Goal: Task Accomplishment & Management: Manage account settings

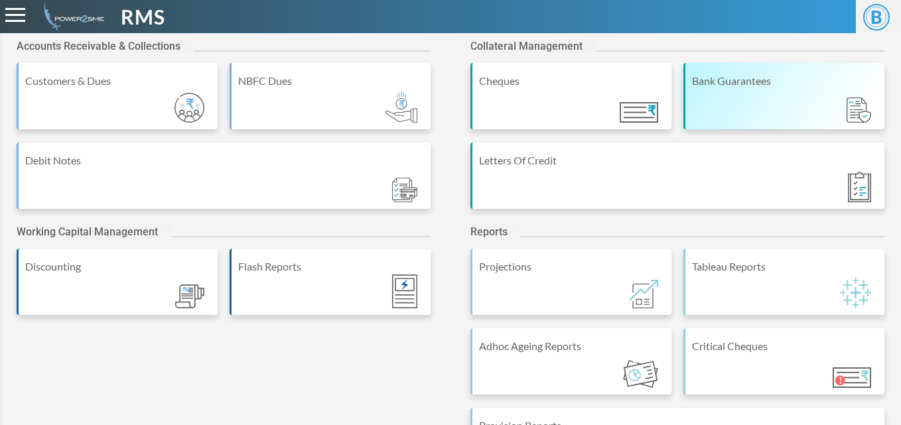
click at [709, 119] on div "Bank Guarantees" at bounding box center [784, 96] width 201 height 66
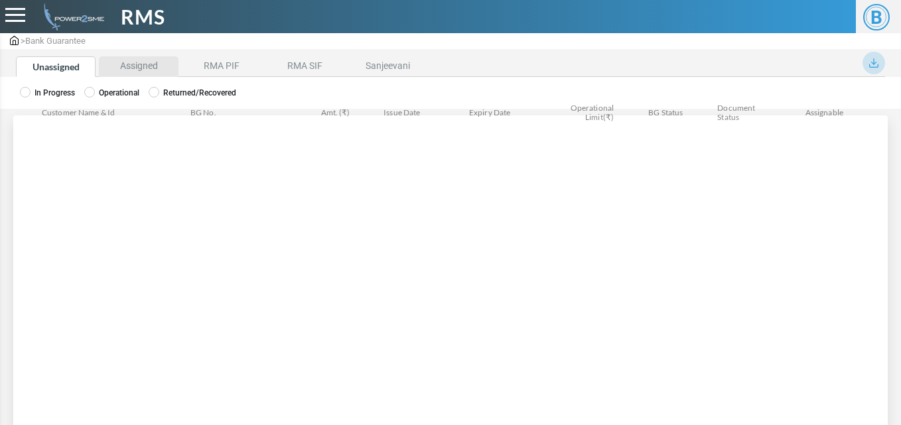
click at [147, 64] on li "Assigned" at bounding box center [139, 66] width 80 height 21
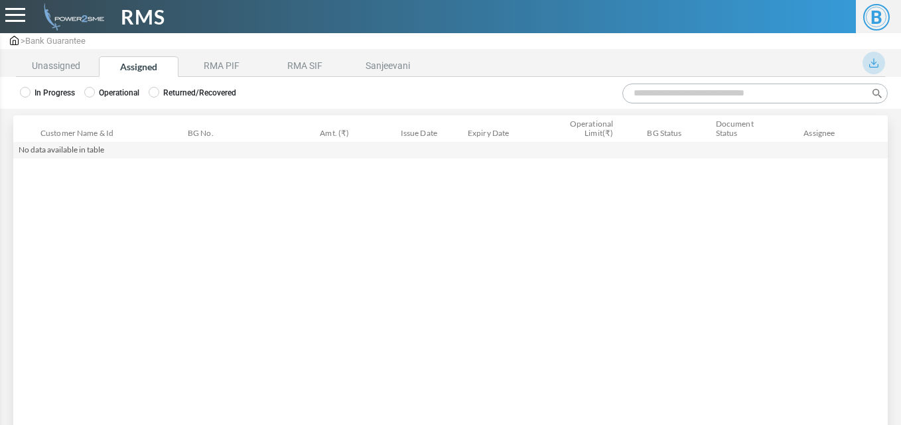
click at [105, 88] on label "Operational" at bounding box center [111, 93] width 55 height 12
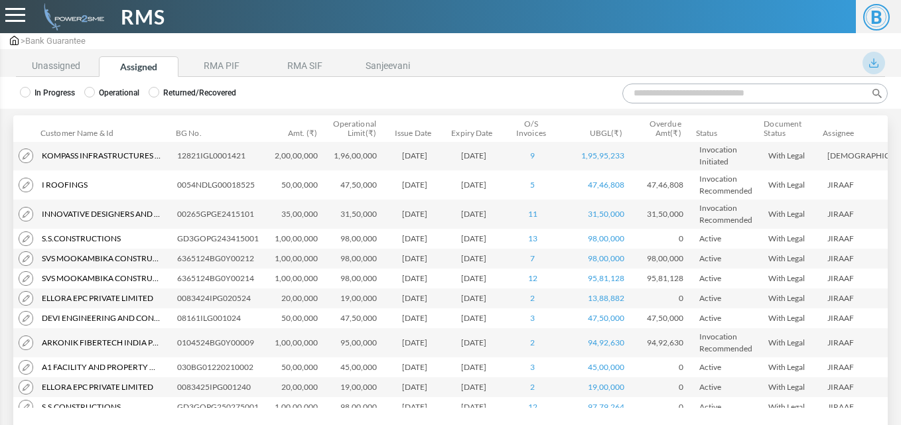
click at [662, 92] on input "Search:" at bounding box center [755, 94] width 265 height 20
click at [680, 88] on input "Search:" at bounding box center [755, 94] width 265 height 20
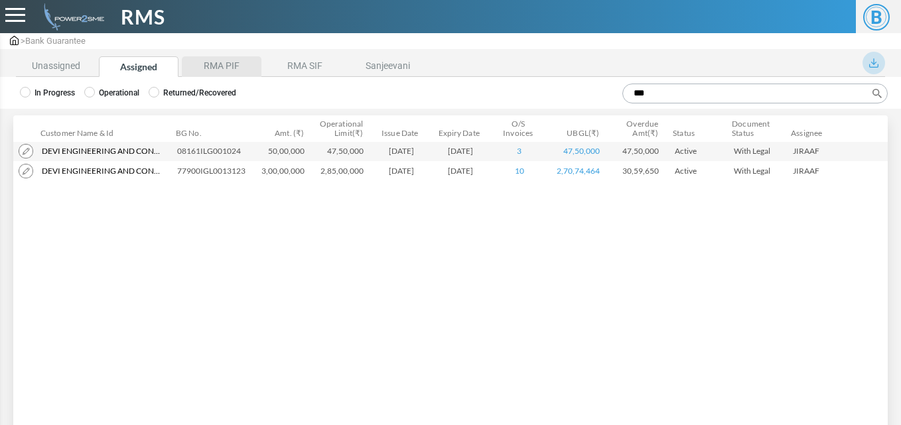
type input "***"
click at [240, 61] on li "RMA PIF" at bounding box center [222, 66] width 80 height 21
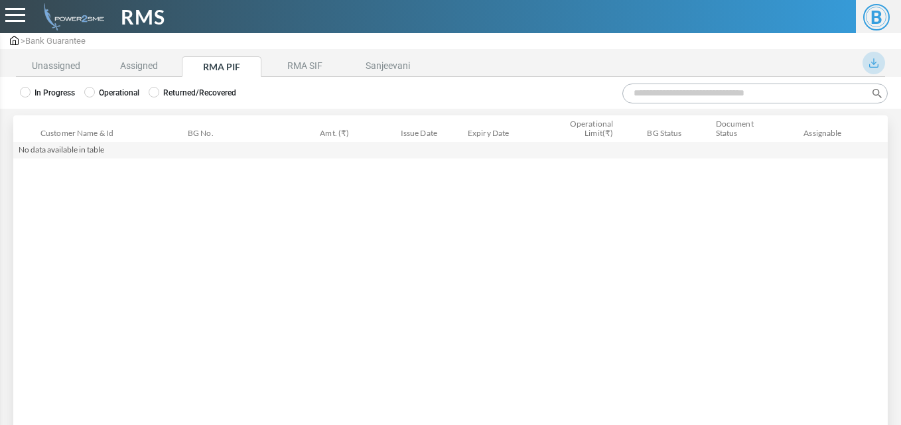
click at [115, 94] on label "Operational" at bounding box center [111, 93] width 55 height 12
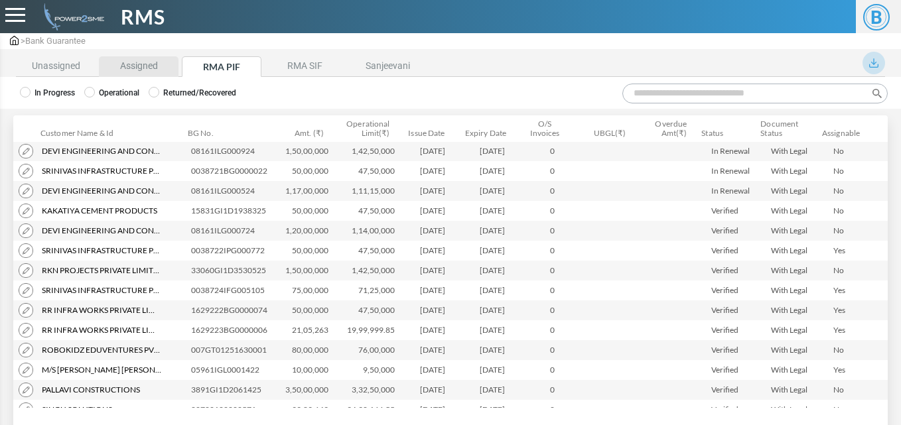
click at [139, 70] on li "Assigned" at bounding box center [139, 66] width 80 height 21
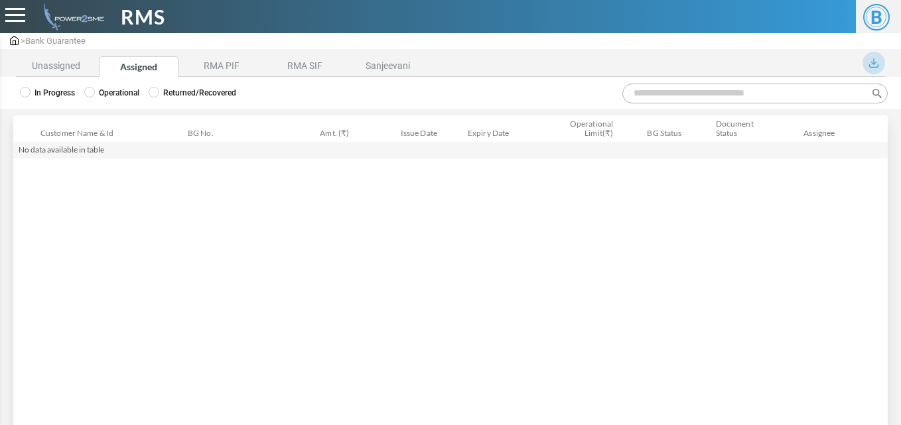
click at [110, 98] on label "Operational" at bounding box center [111, 93] width 55 height 12
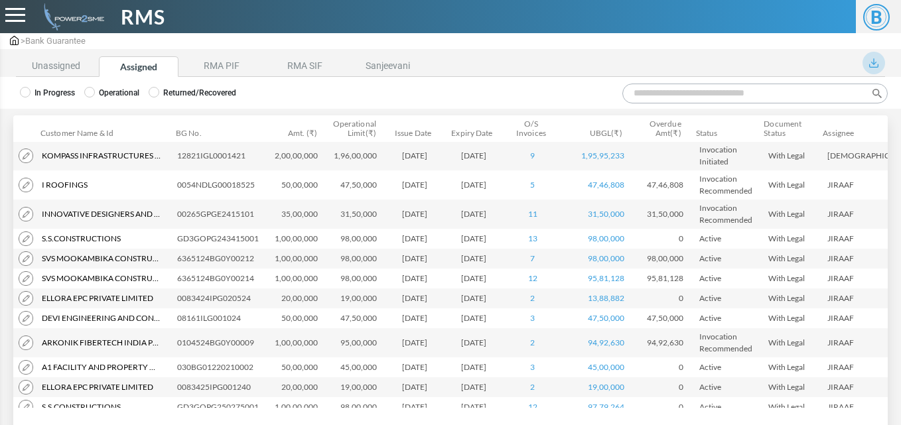
click at [666, 95] on input "Search:" at bounding box center [755, 94] width 265 height 20
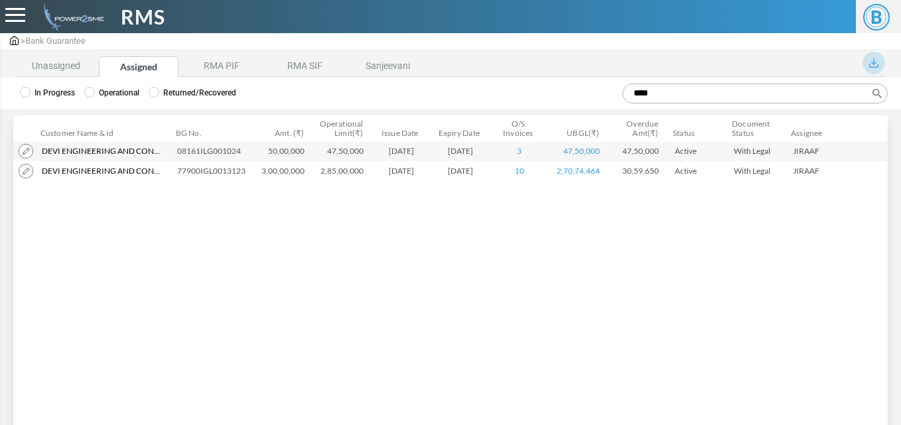
type input "****"
click at [202, 66] on li "RMA PIF" at bounding box center [222, 66] width 80 height 21
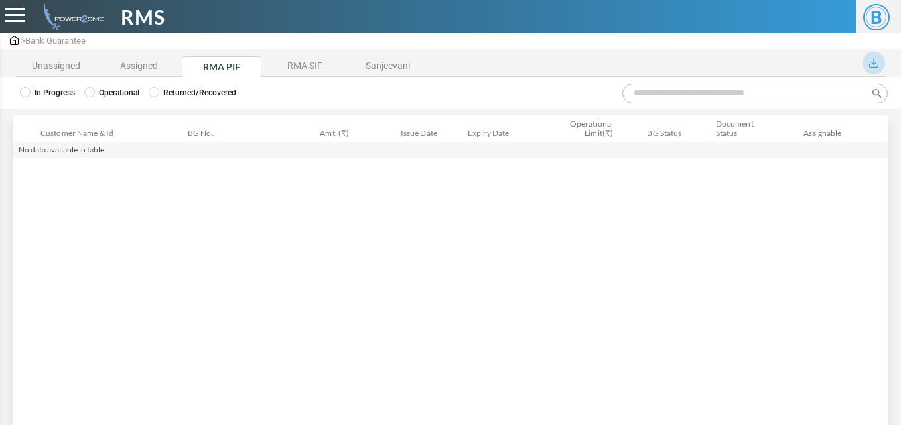
click at [111, 96] on label "Operational" at bounding box center [111, 93] width 55 height 12
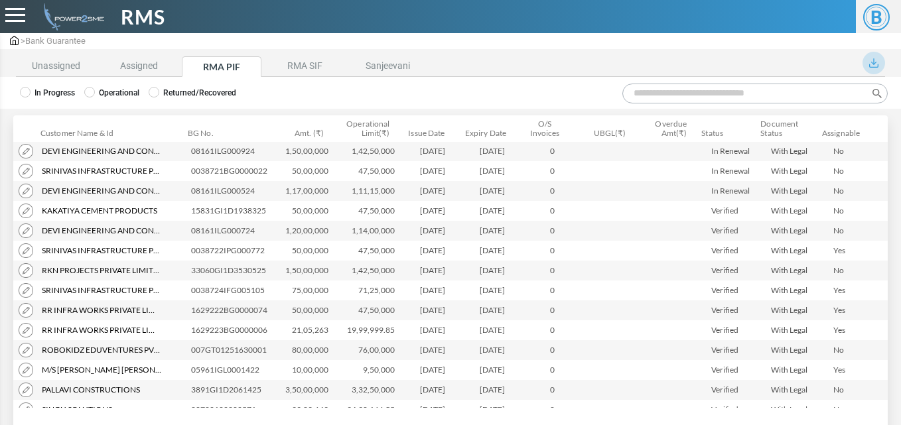
click at [650, 95] on input "Search:" at bounding box center [755, 94] width 265 height 20
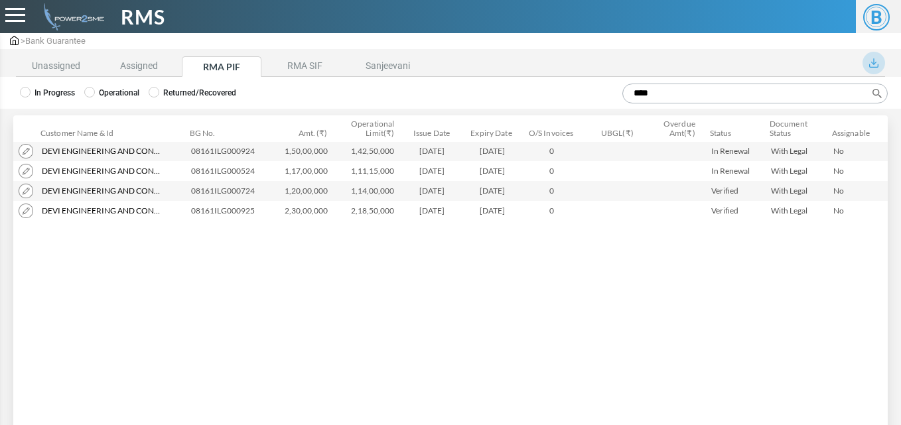
type input "****"
drag, startPoint x: 189, startPoint y: 172, endPoint x: 260, endPoint y: 176, distance: 71.1
click at [260, 176] on td "08161ILG000524" at bounding box center [232, 171] width 93 height 20
copy td "08161ILG000524"
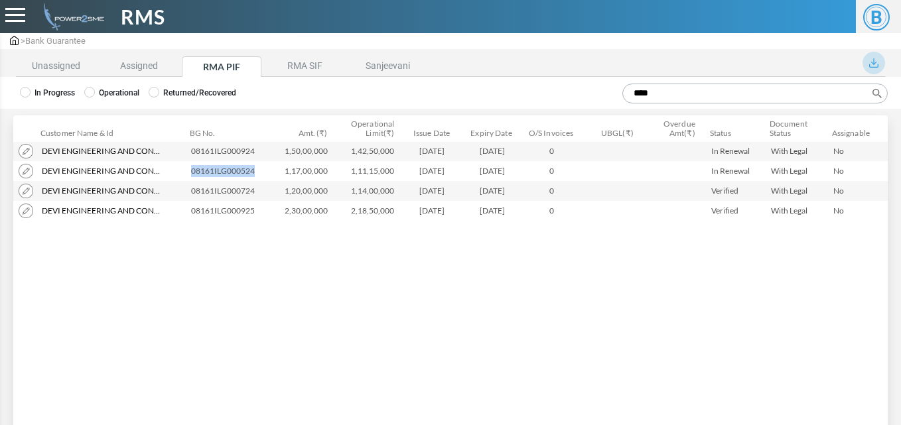
copy td "08161ILG000524"
drag, startPoint x: 471, startPoint y: 173, endPoint x: 515, endPoint y: 172, distance: 44.5
click at [515, 172] on td "25-10-2025" at bounding box center [495, 171] width 60 height 20
copy td "25-10-2025"
click at [29, 171] on img at bounding box center [26, 171] width 15 height 15
